Goal: Task Accomplishment & Management: Use online tool/utility

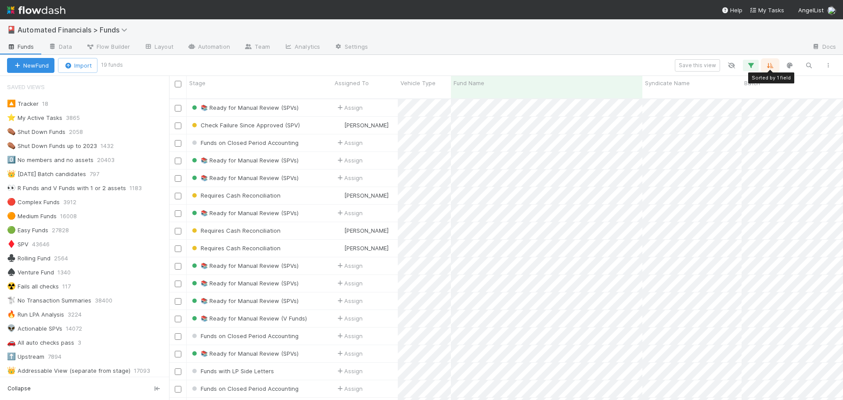
click at [771, 67] on icon "button" at bounding box center [770, 66] width 9 height 8
click at [767, 97] on icon at bounding box center [765, 99] width 9 height 5
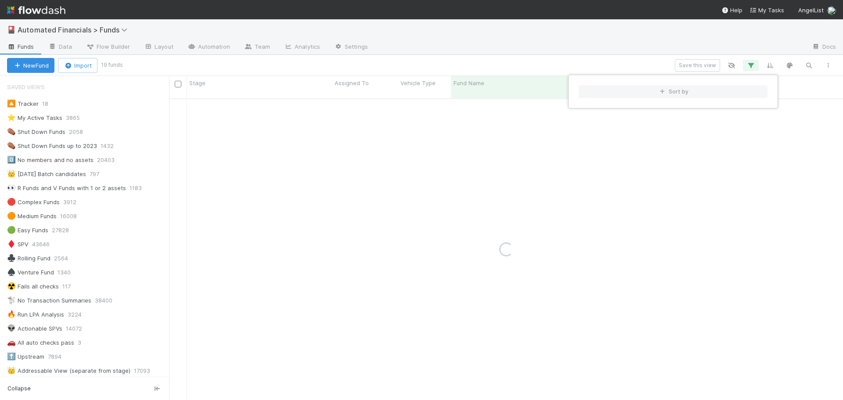
click at [552, 58] on div "Sort by" at bounding box center [421, 200] width 843 height 400
click at [553, 58] on div "Sort by" at bounding box center [421, 200] width 843 height 400
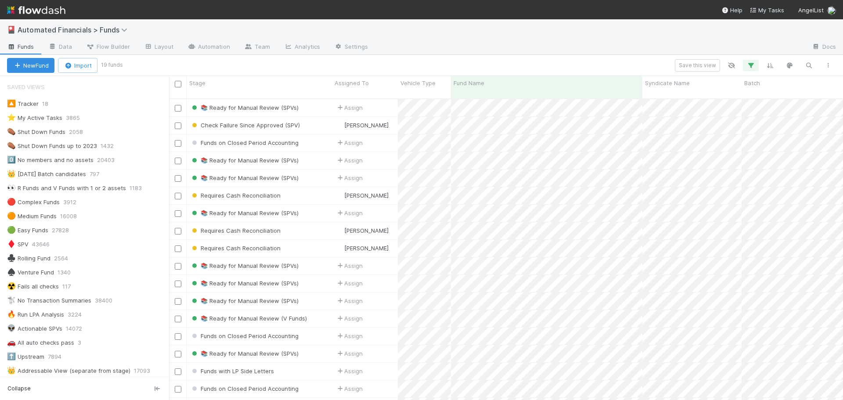
scroll to position [302, 668]
click at [614, 86] on div "Fund Name" at bounding box center [547, 83] width 187 height 9
click at [492, 98] on div "Sort A → Z" at bounding box center [504, 99] width 100 height 13
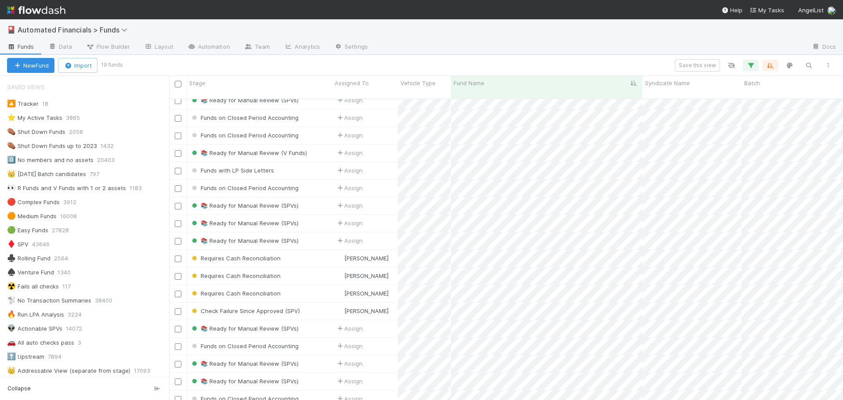
scroll to position [32, 0]
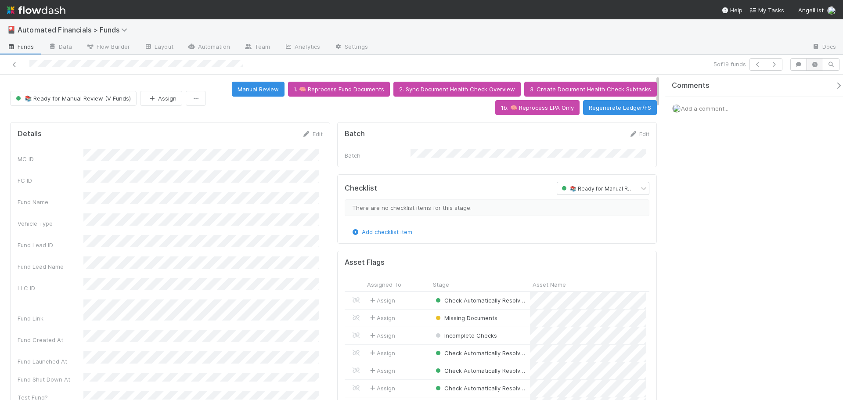
scroll to position [172, 295]
click at [816, 64] on icon "button" at bounding box center [815, 64] width 9 height 5
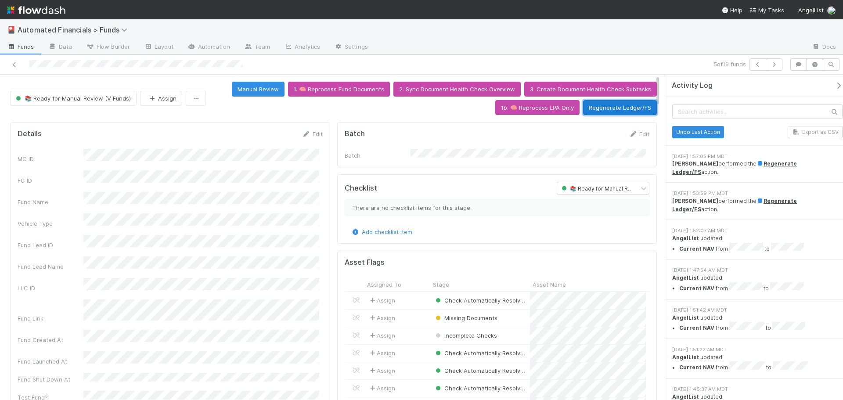
click at [605, 109] on button "Regenerate Ledger/FS" at bounding box center [620, 107] width 74 height 15
click at [14, 64] on icon at bounding box center [14, 65] width 9 height 6
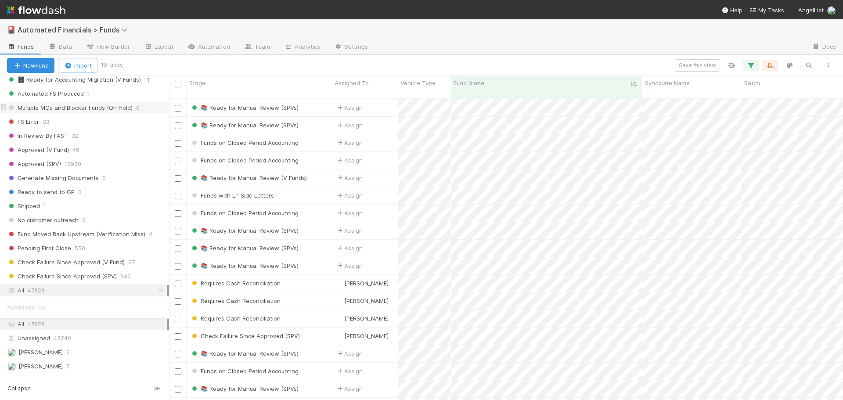
scroll to position [1054, 0]
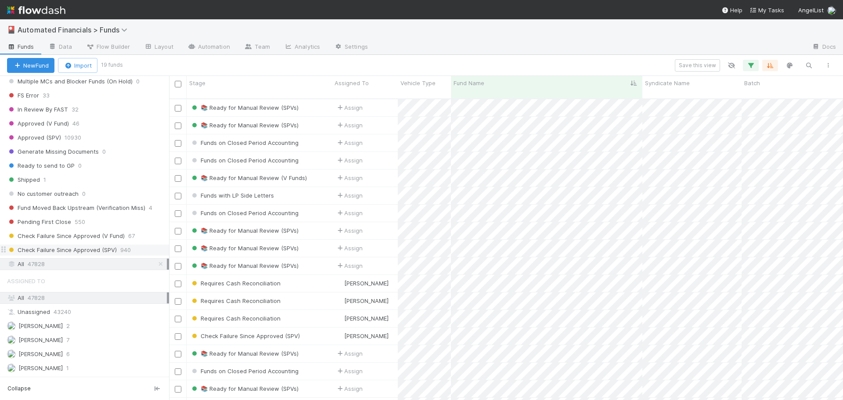
click at [88, 251] on span "Check Failure Since Approved (SPV)" at bounding box center [62, 250] width 110 height 11
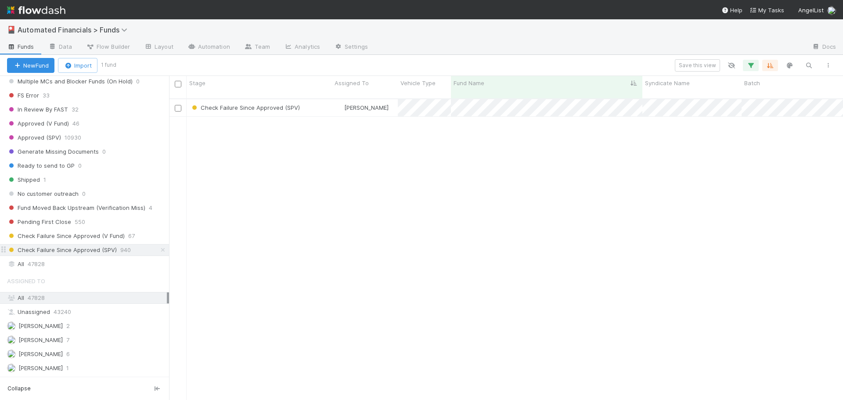
scroll to position [302, 668]
click at [755, 65] on icon "button" at bounding box center [751, 66] width 9 height 8
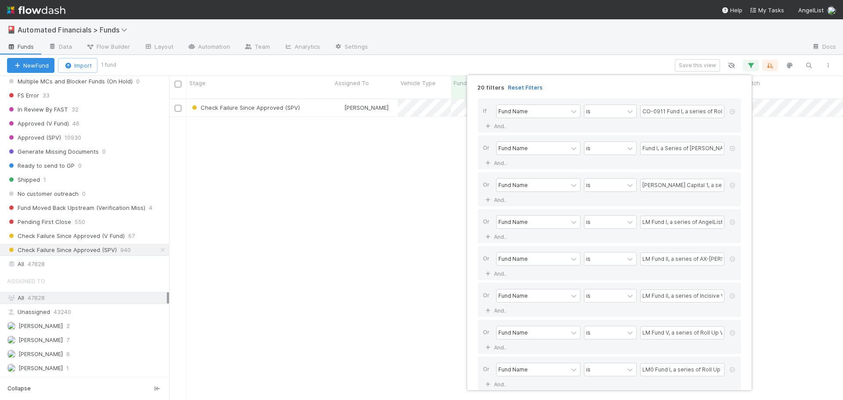
click at [528, 88] on link "Reset Filters" at bounding box center [525, 87] width 35 height 7
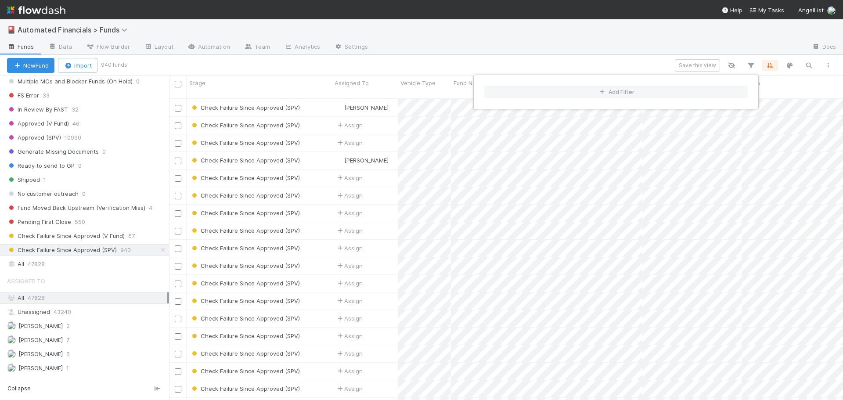
click at [599, 62] on div "Add Filter" at bounding box center [421, 200] width 843 height 400
click at [598, 61] on div "Add Filter" at bounding box center [421, 200] width 843 height 400
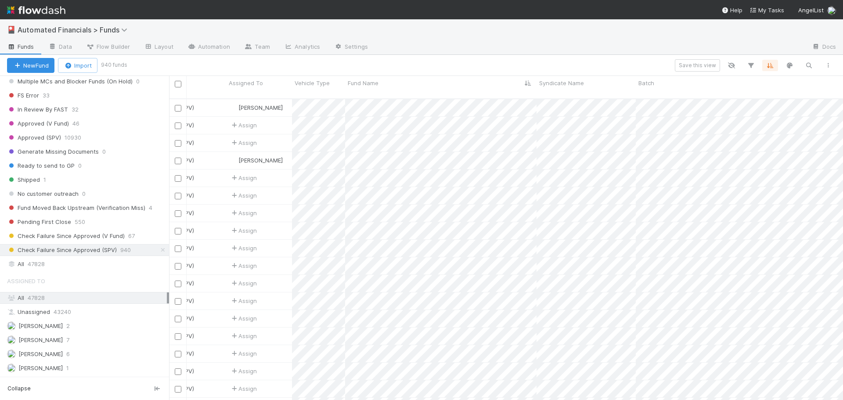
scroll to position [0, 0]
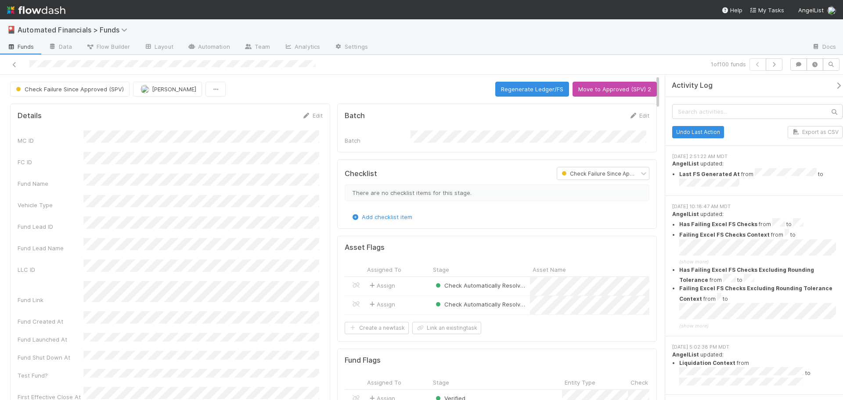
drag, startPoint x: 659, startPoint y: 194, endPoint x: 656, endPoint y: 67, distance: 127.0
click at [656, 67] on div "1 of 100 funds Check Failure Since Approved (SPV) [PERSON_NAME] Regenerate Ledg…" at bounding box center [421, 227] width 843 height 345
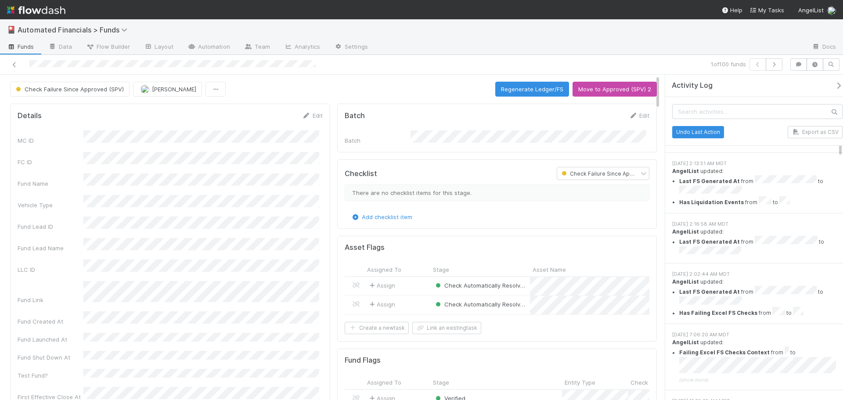
scroll to position [2196, 0]
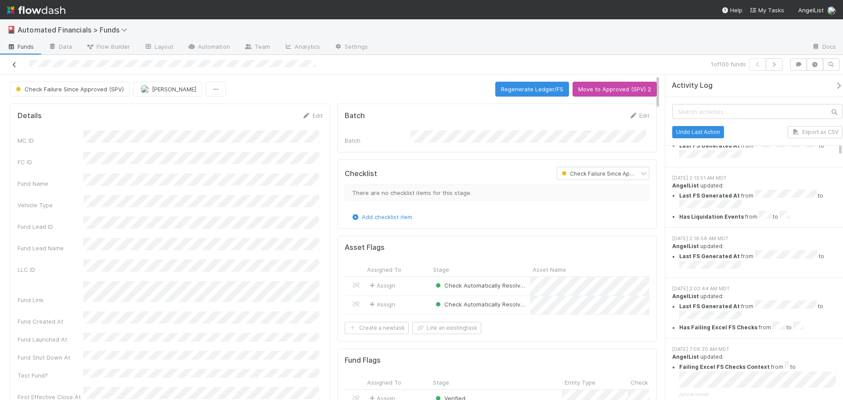
click at [14, 64] on icon at bounding box center [14, 65] width 9 height 6
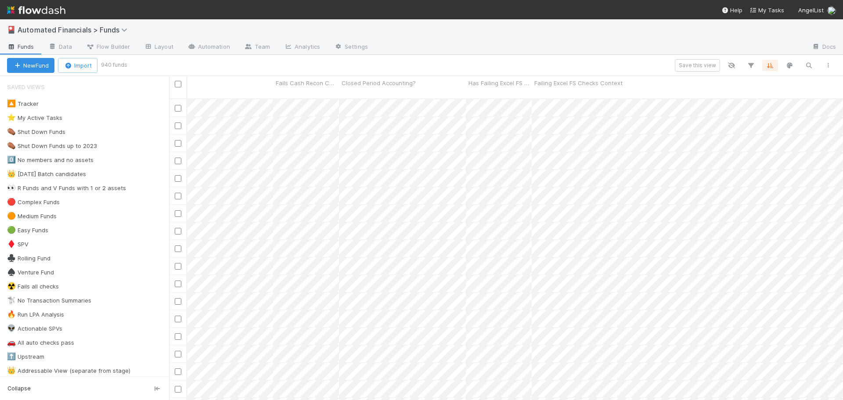
scroll to position [0, 10401]
click at [827, 66] on icon "button" at bounding box center [828, 65] width 9 height 5
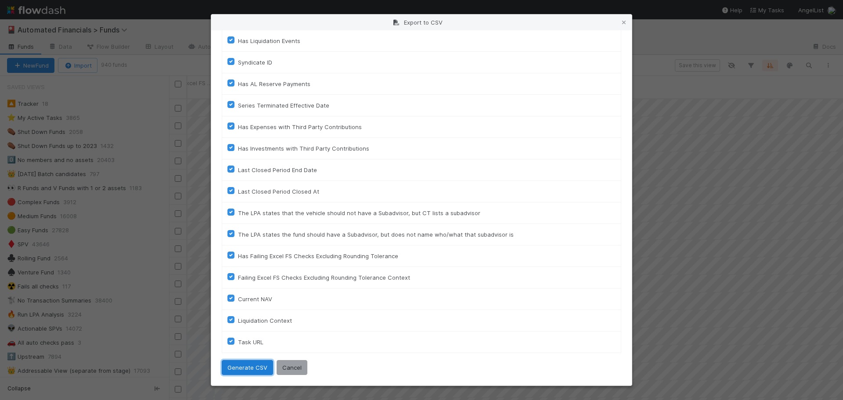
click at [242, 369] on button "Generate CSV" at bounding box center [247, 367] width 51 height 15
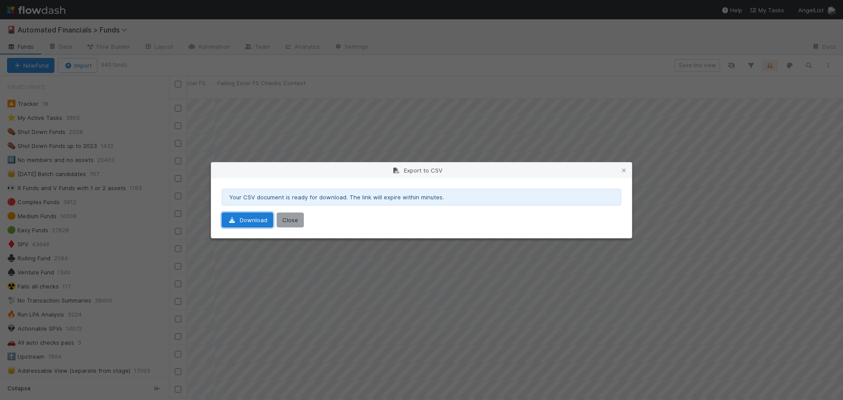
click at [248, 220] on link "Download" at bounding box center [247, 220] width 51 height 15
click at [287, 217] on button "Close" at bounding box center [290, 220] width 27 height 15
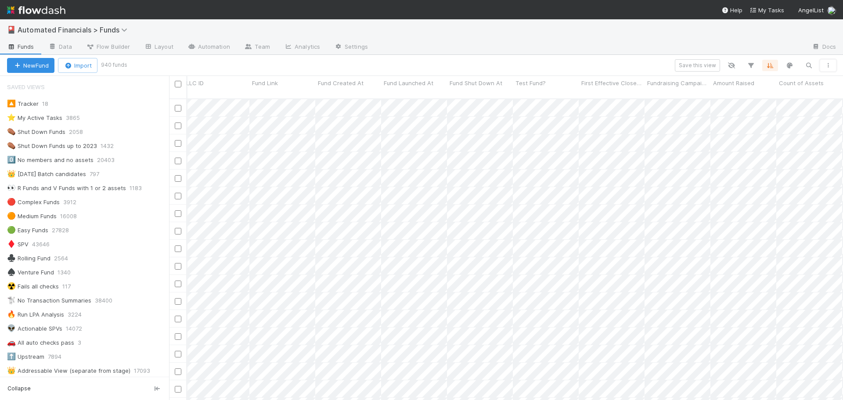
scroll to position [0, 0]
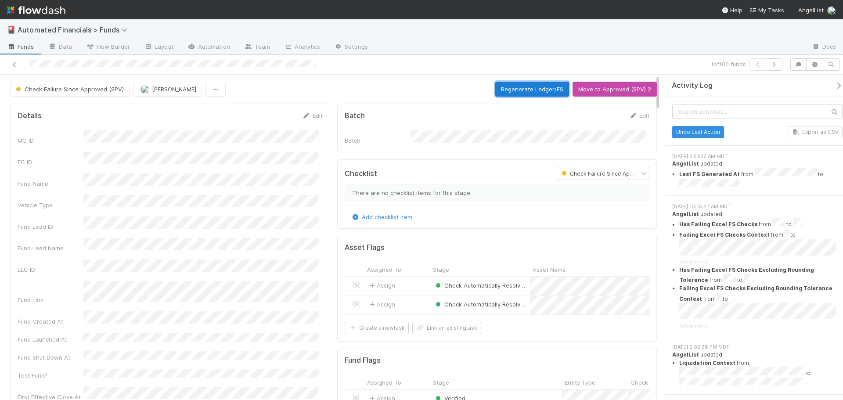
click at [530, 89] on button "Regenerate Ledger/FS" at bounding box center [533, 89] width 74 height 15
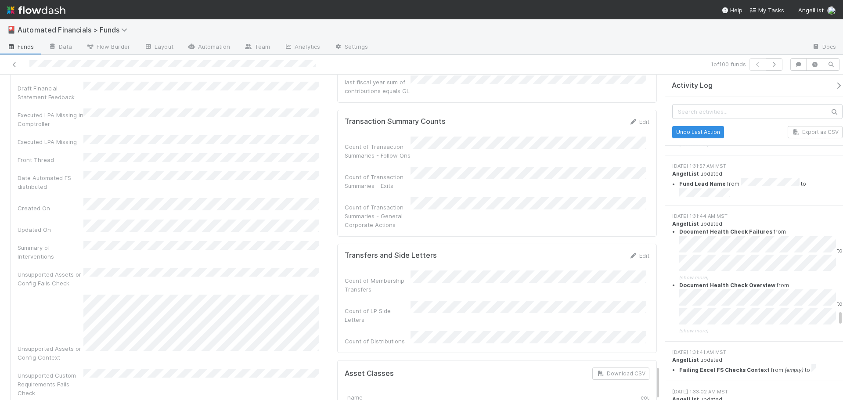
scroll to position [2732, 0]
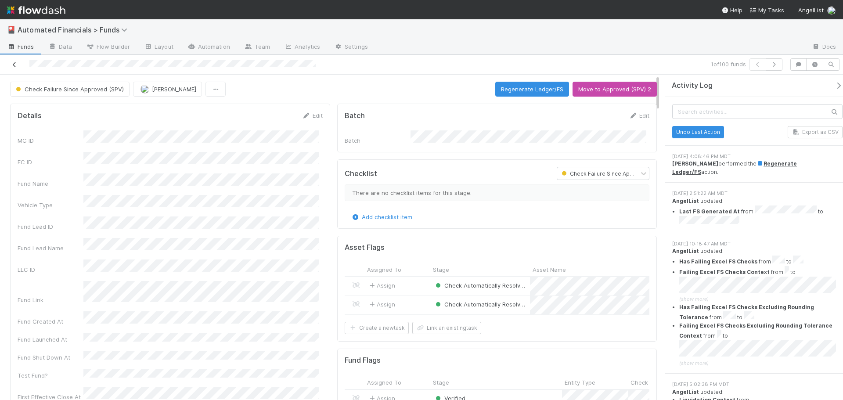
click at [11, 64] on icon at bounding box center [14, 65] width 9 height 6
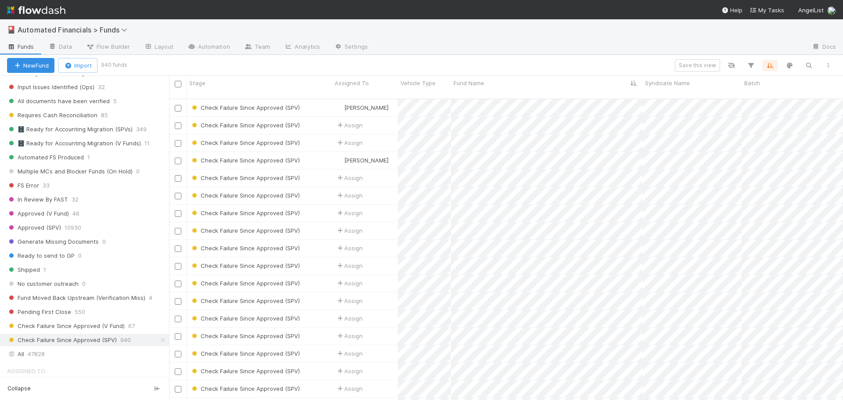
scroll to position [1054, 0]
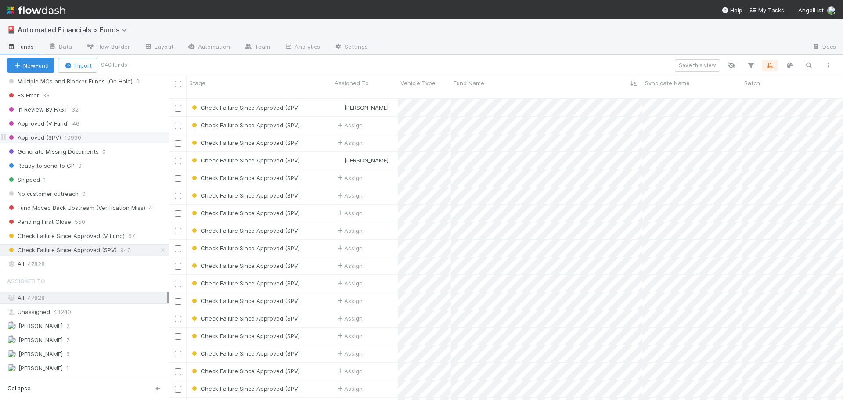
click at [44, 140] on span "Approved (SPV)" at bounding box center [34, 137] width 54 height 11
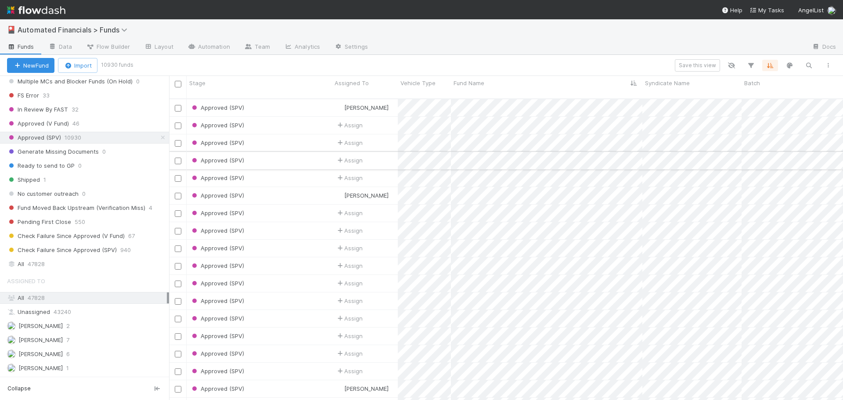
scroll to position [0, 9464]
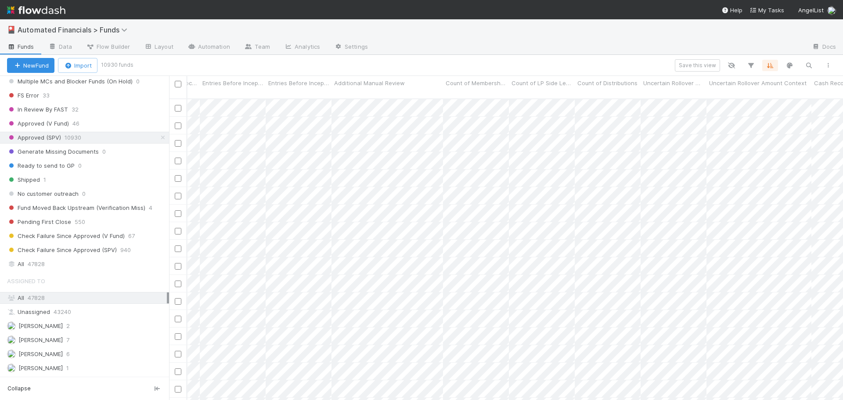
click at [404, 63] on div "Save this view" at bounding box center [485, 65] width 706 height 12
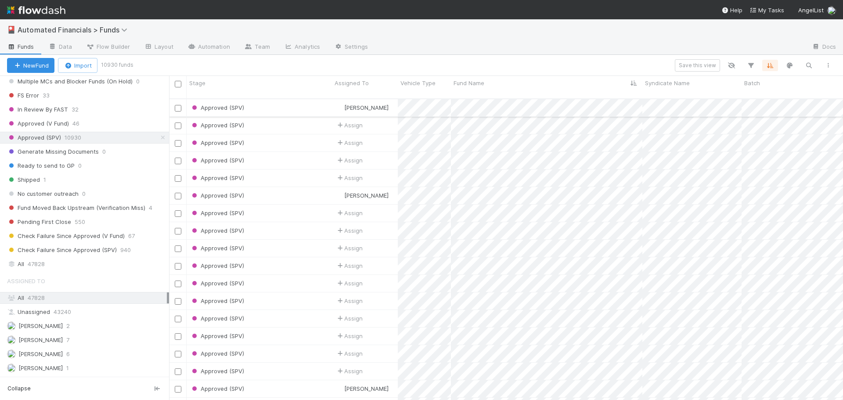
click at [269, 100] on div "Approved (SPV)" at bounding box center [259, 107] width 145 height 17
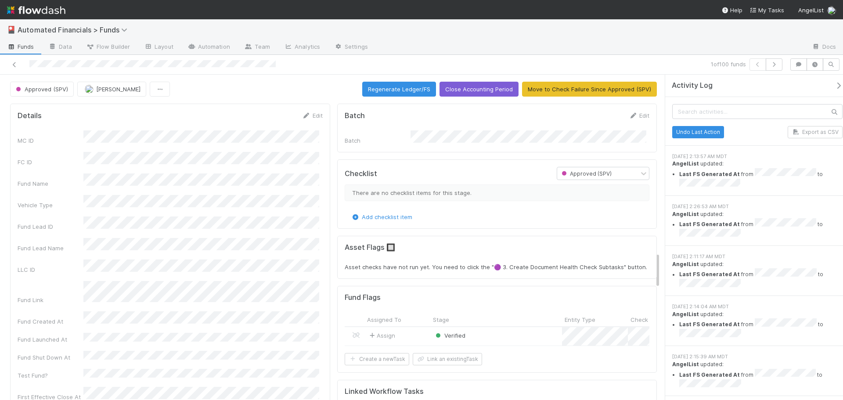
scroll to position [1586, 0]
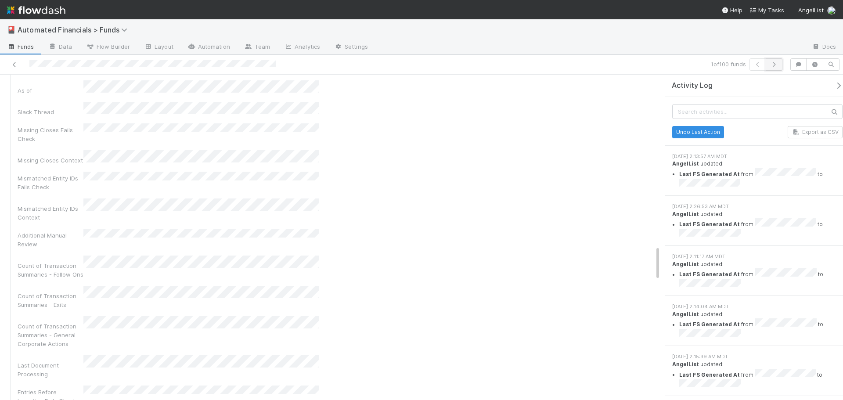
click at [779, 66] on button "button" at bounding box center [774, 64] width 17 height 12
